Goal: Task Accomplishment & Management: Use online tool/utility

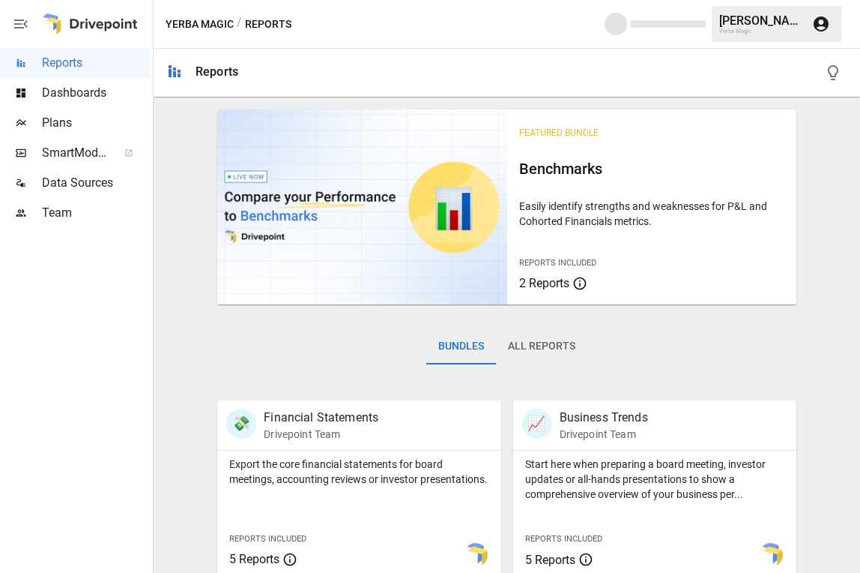
click at [79, 88] on span "Dashboards" at bounding box center [96, 93] width 108 height 18
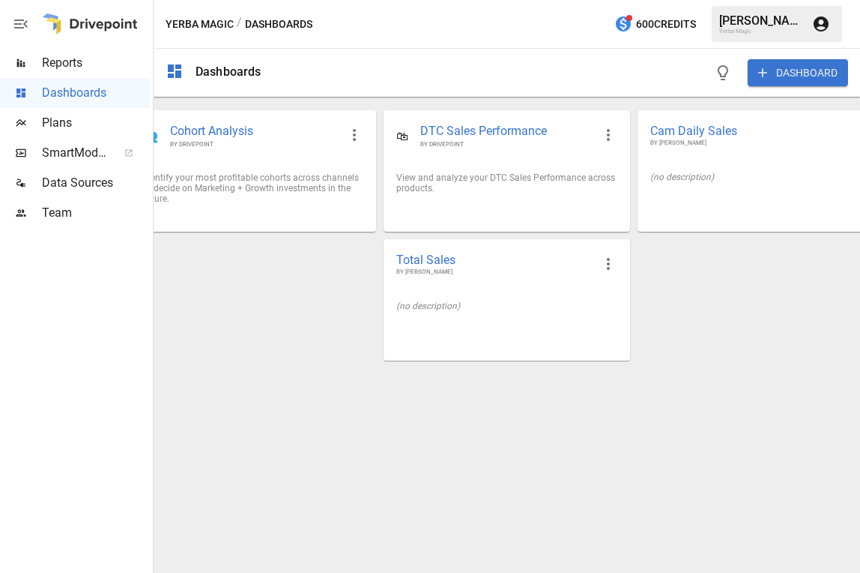
click at [759, 80] on button "DASHBOARD" at bounding box center [798, 72] width 100 height 27
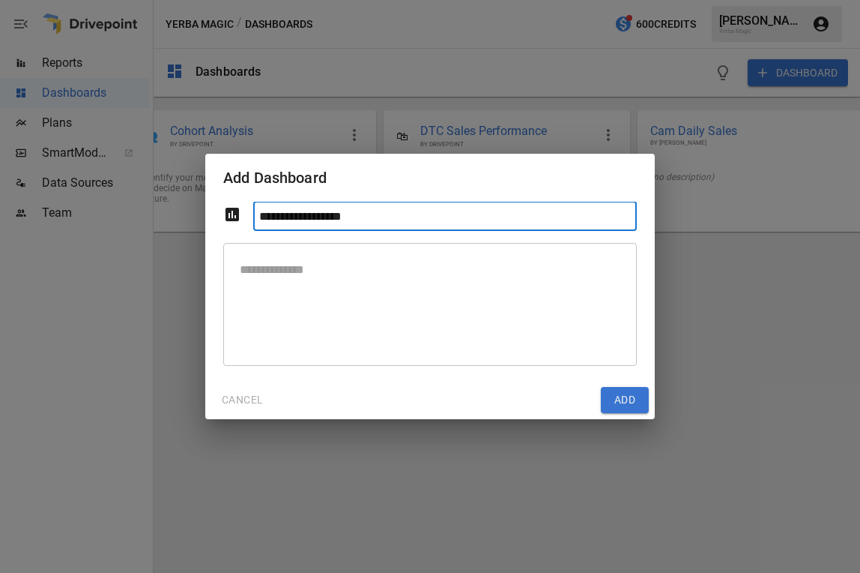
click at [242, 392] on button "CANCEL" at bounding box center [242, 400] width 62 height 27
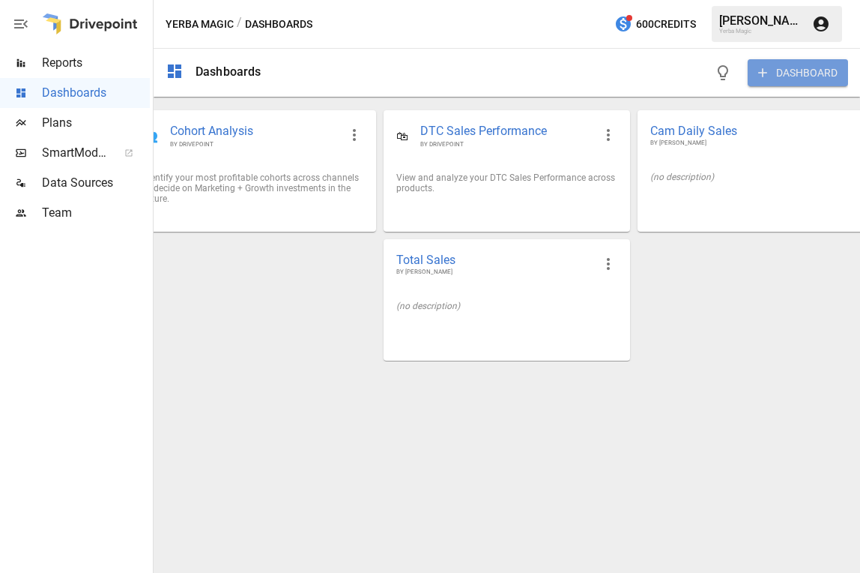
click at [759, 76] on button "DASHBOARD" at bounding box center [798, 72] width 100 height 27
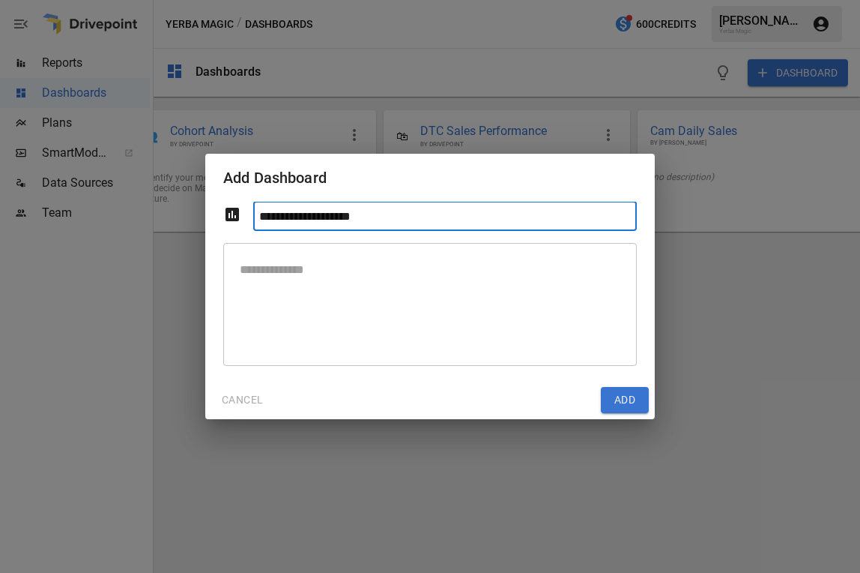
type input "**********"
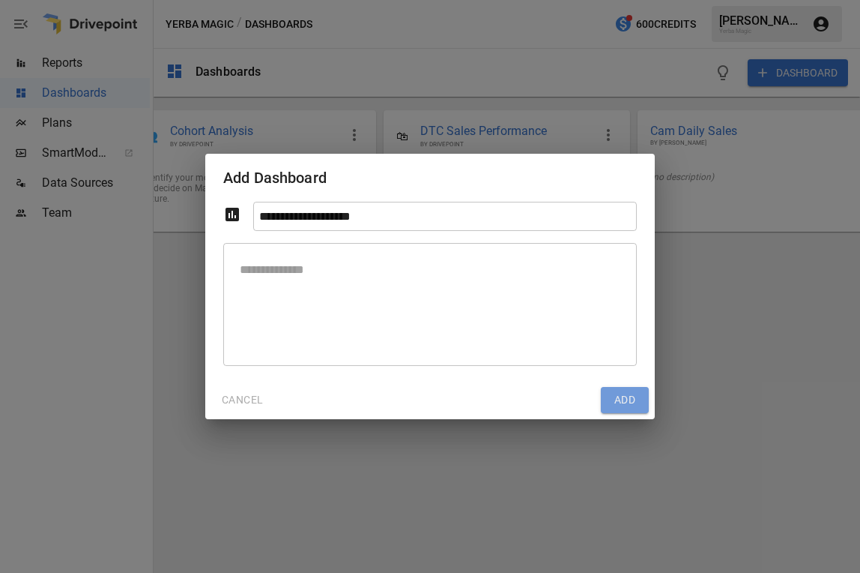
click at [629, 390] on button "Add" at bounding box center [625, 400] width 48 height 27
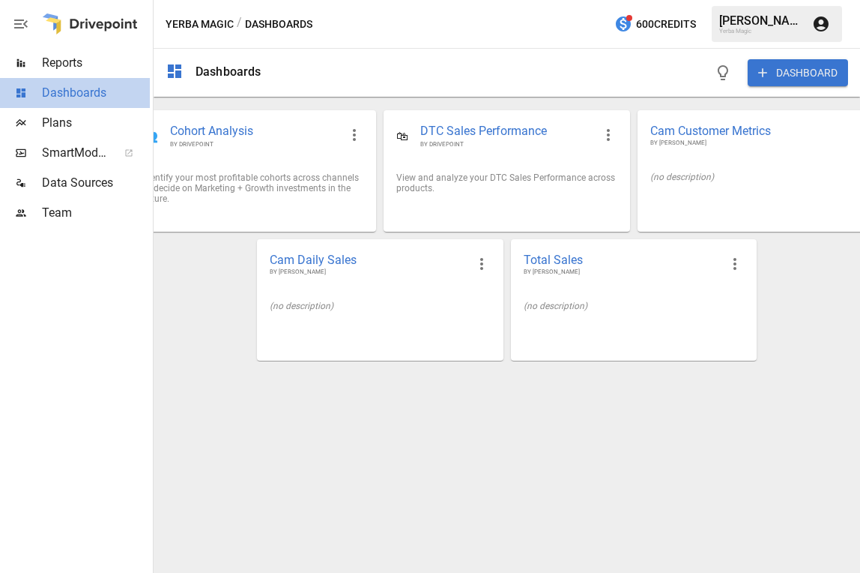
click at [109, 100] on span "Dashboards" at bounding box center [96, 93] width 108 height 18
click at [77, 55] on span "Reports" at bounding box center [96, 63] width 108 height 18
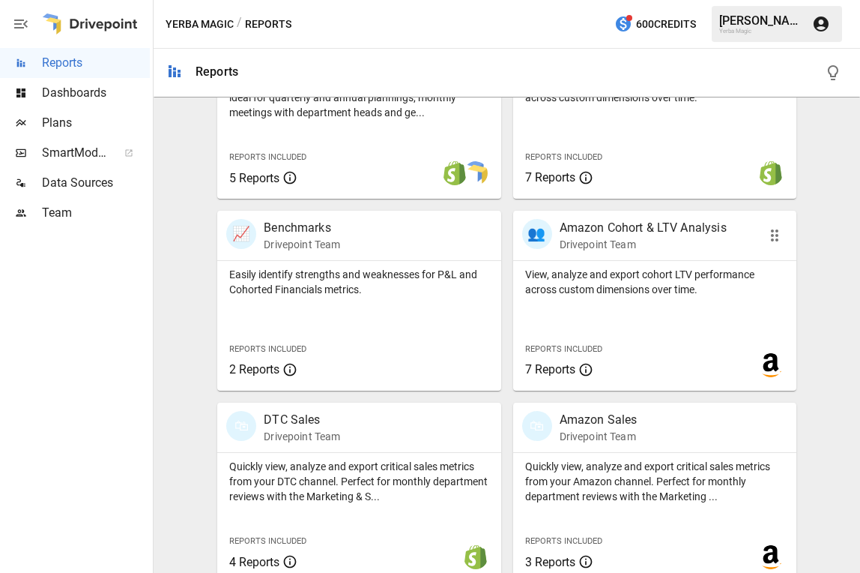
scroll to position [589, 0]
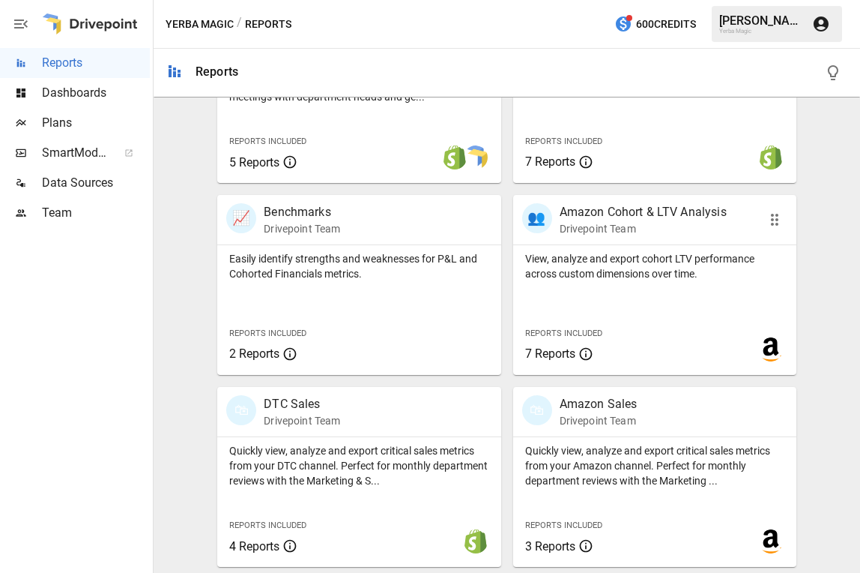
click at [602, 220] on p "Amazon Cohort & LTV Analysis" at bounding box center [643, 212] width 167 height 18
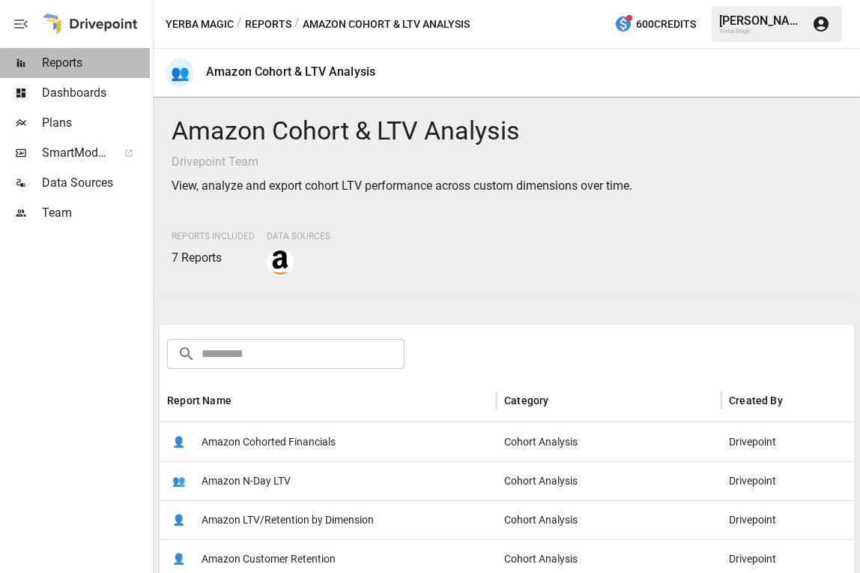
click at [92, 65] on span "Reports" at bounding box center [96, 63] width 108 height 18
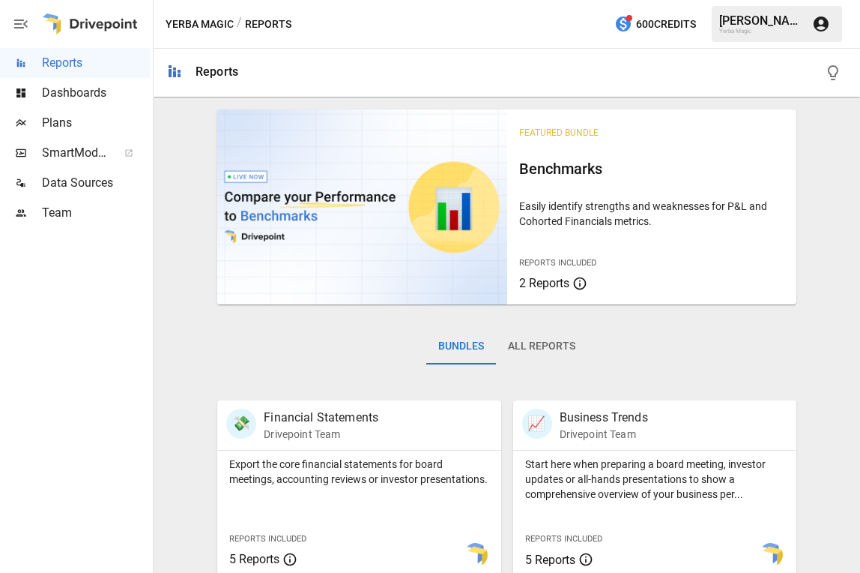
click at [462, 46] on div "Yerba Magic / Reports 600 Credits [PERSON_NAME] Yerba Magic" at bounding box center [507, 24] width 707 height 48
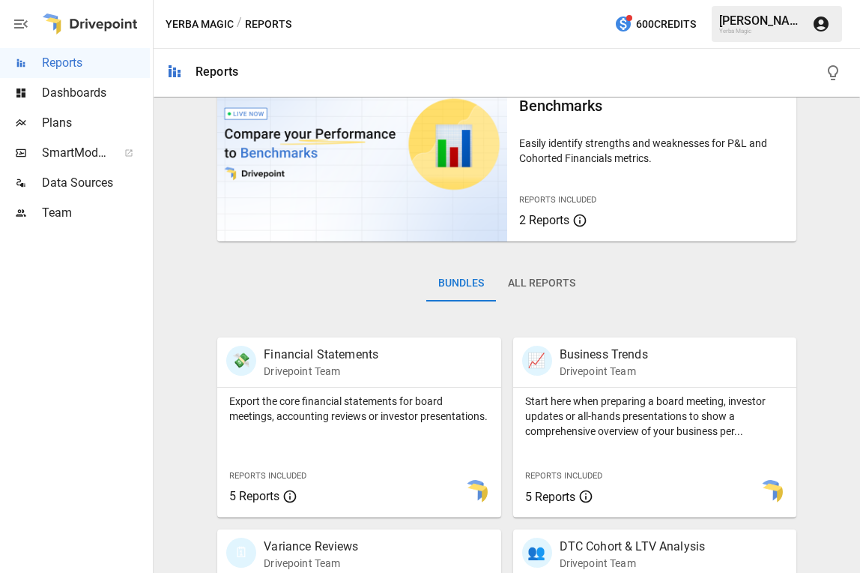
scroll to position [167, 0]
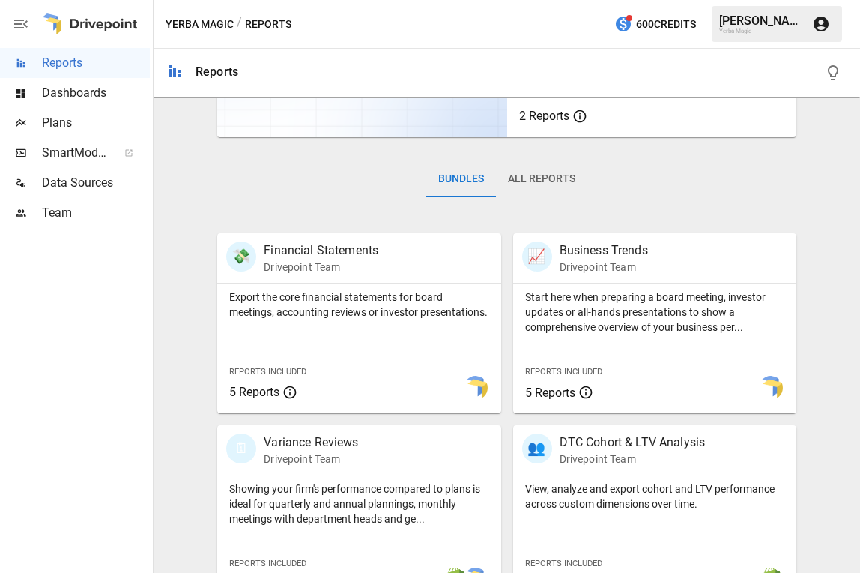
click at [553, 180] on button "All Reports" at bounding box center [541, 179] width 91 height 36
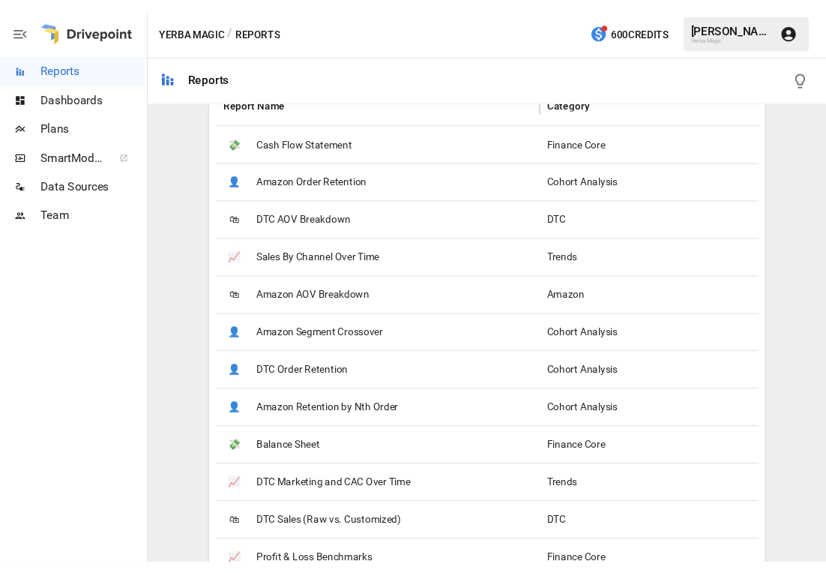
scroll to position [429, 0]
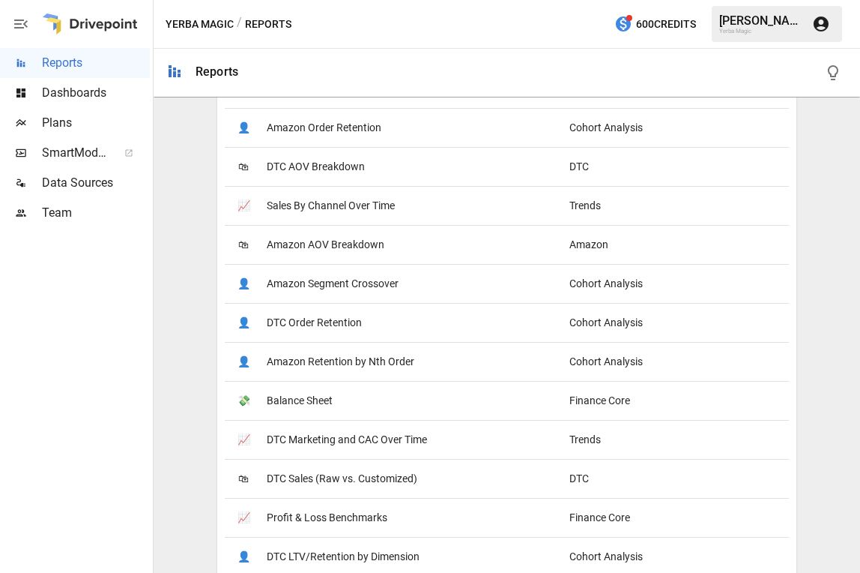
click at [407, 199] on div "📈 Sales By Channel Over Time" at bounding box center [393, 205] width 337 height 39
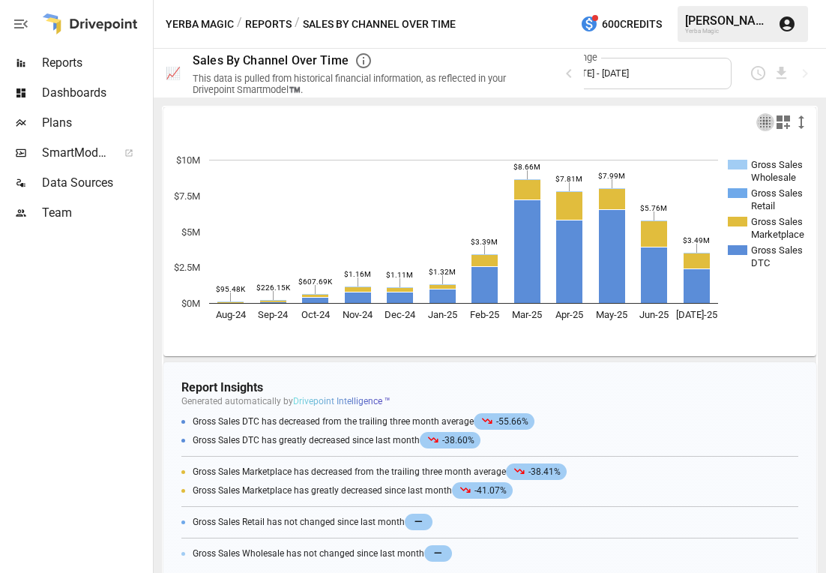
click at [759, 122] on icon "button" at bounding box center [765, 122] width 18 height 18
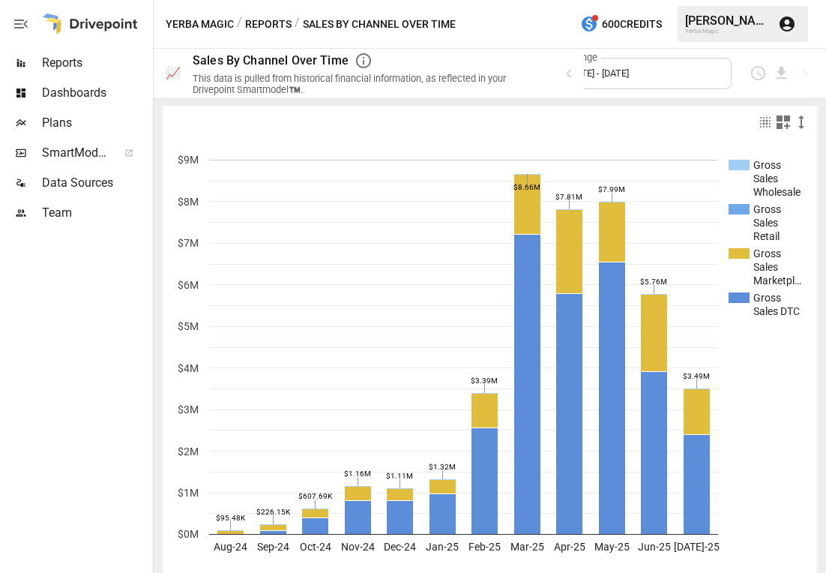
click at [759, 122] on icon "button" at bounding box center [765, 122] width 18 height 18
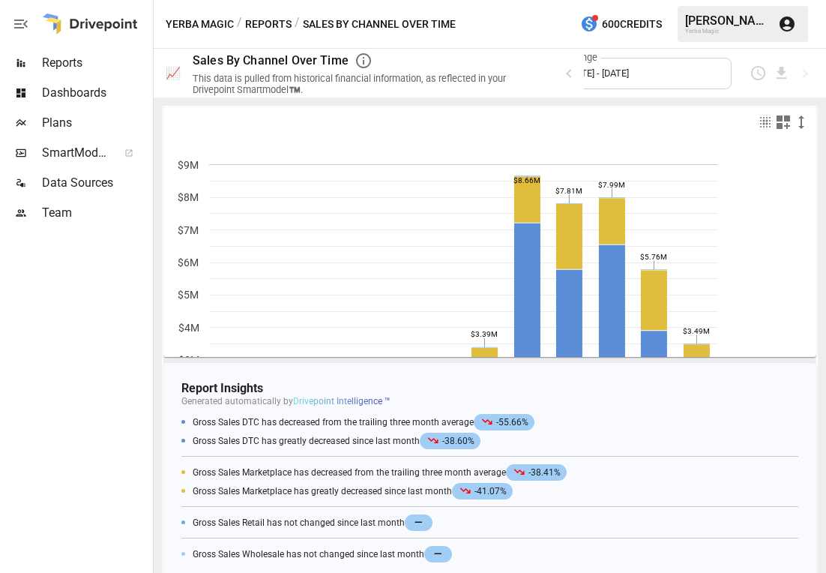
click at [759, 121] on icon "button" at bounding box center [783, 122] width 18 height 18
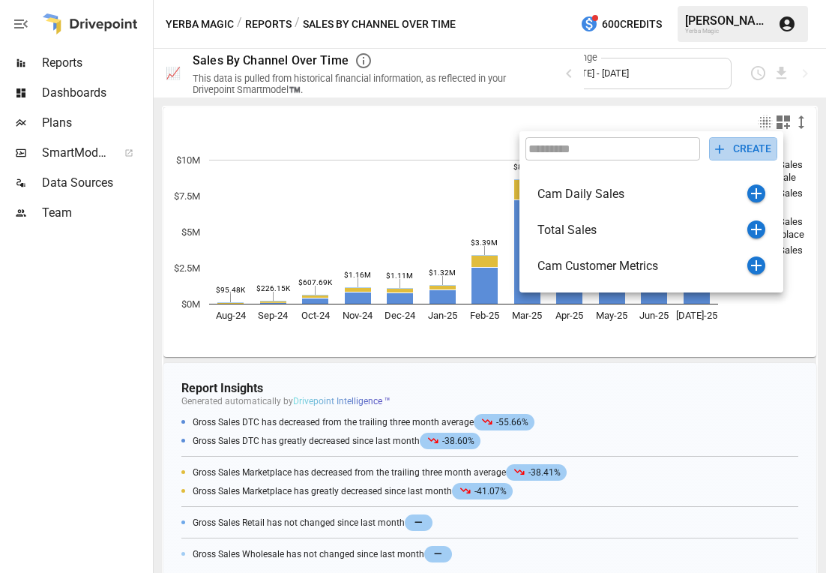
click at [752, 148] on button "CREATE" at bounding box center [743, 148] width 68 height 23
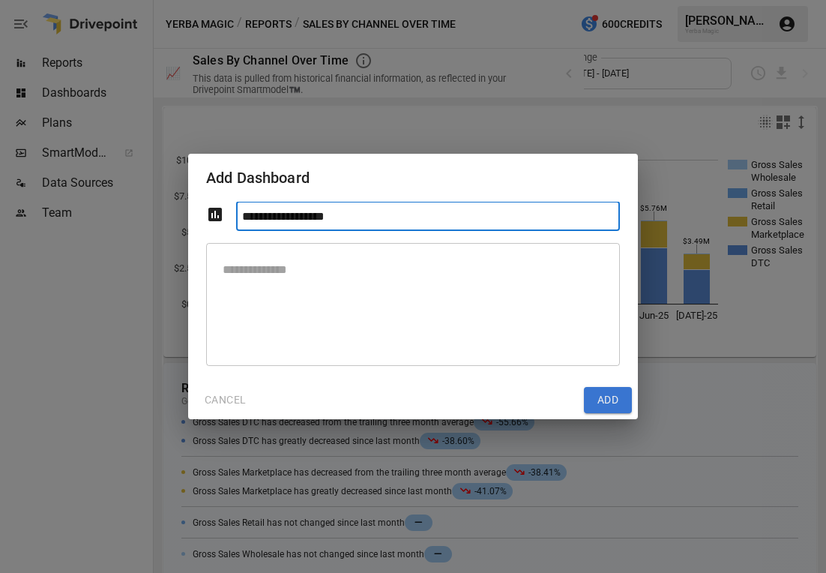
click at [231, 398] on button "CANCEL" at bounding box center [225, 400] width 62 height 27
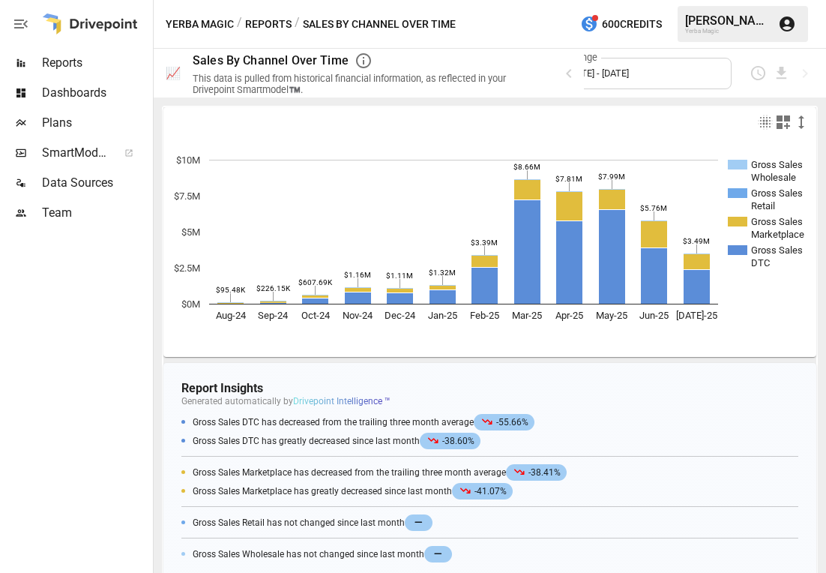
click at [640, 67] on div "Month Range [DATE] - [DATE]" at bounding box center [630, 73] width 202 height 31
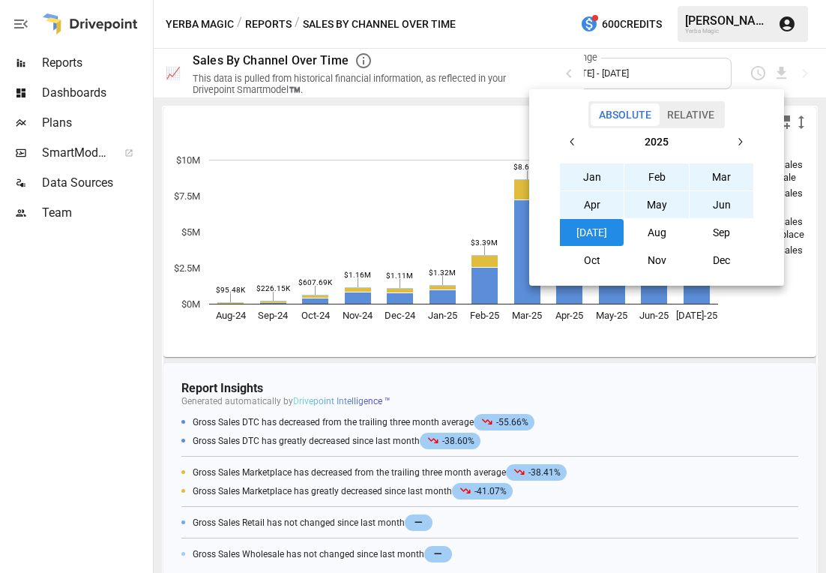
click at [532, 76] on div at bounding box center [413, 286] width 826 height 573
